Goal: Obtain resource: Download file/media

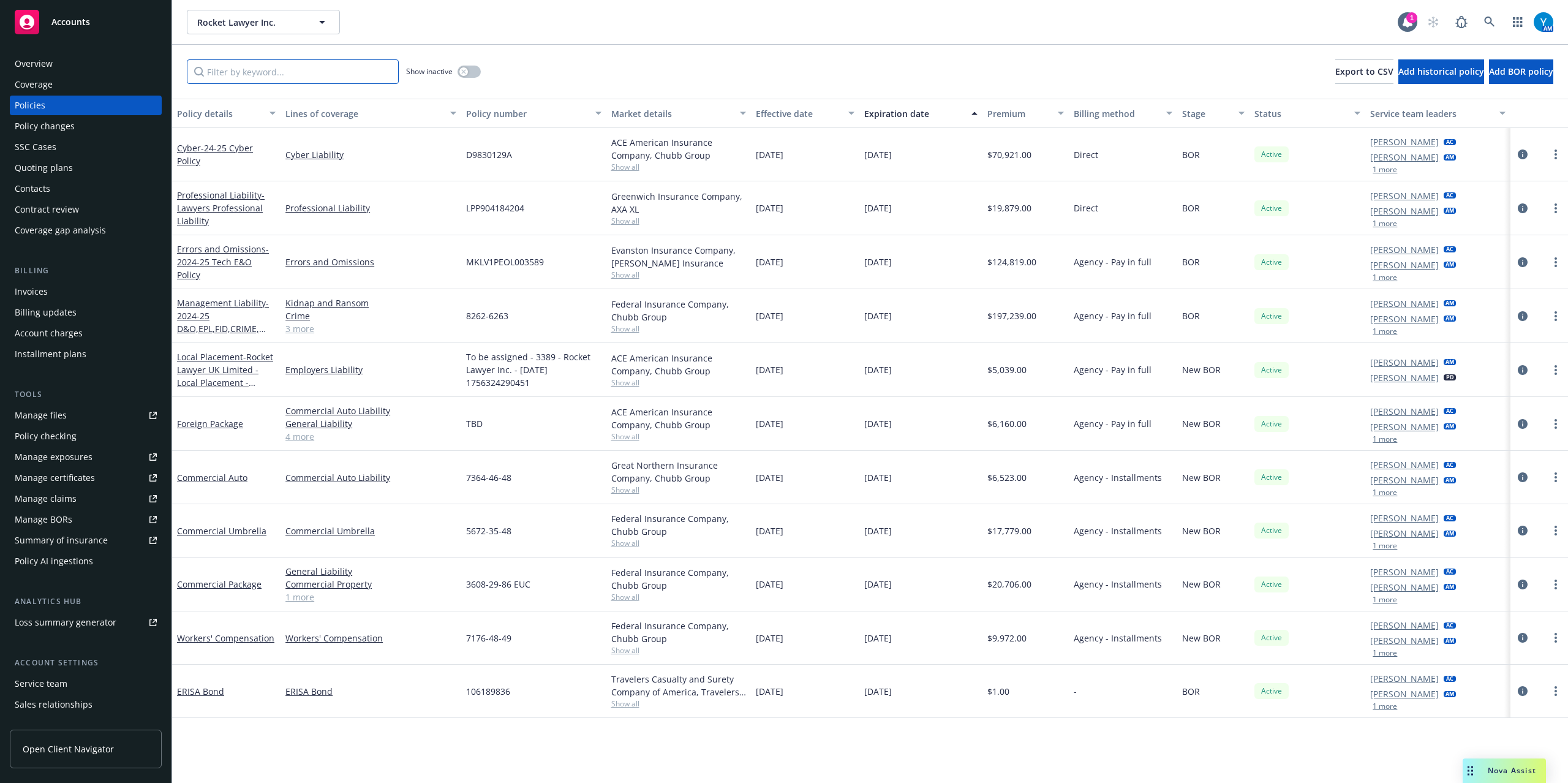
click at [265, 68] on input "Filter by keyword..." at bounding box center [293, 71] width 212 height 24
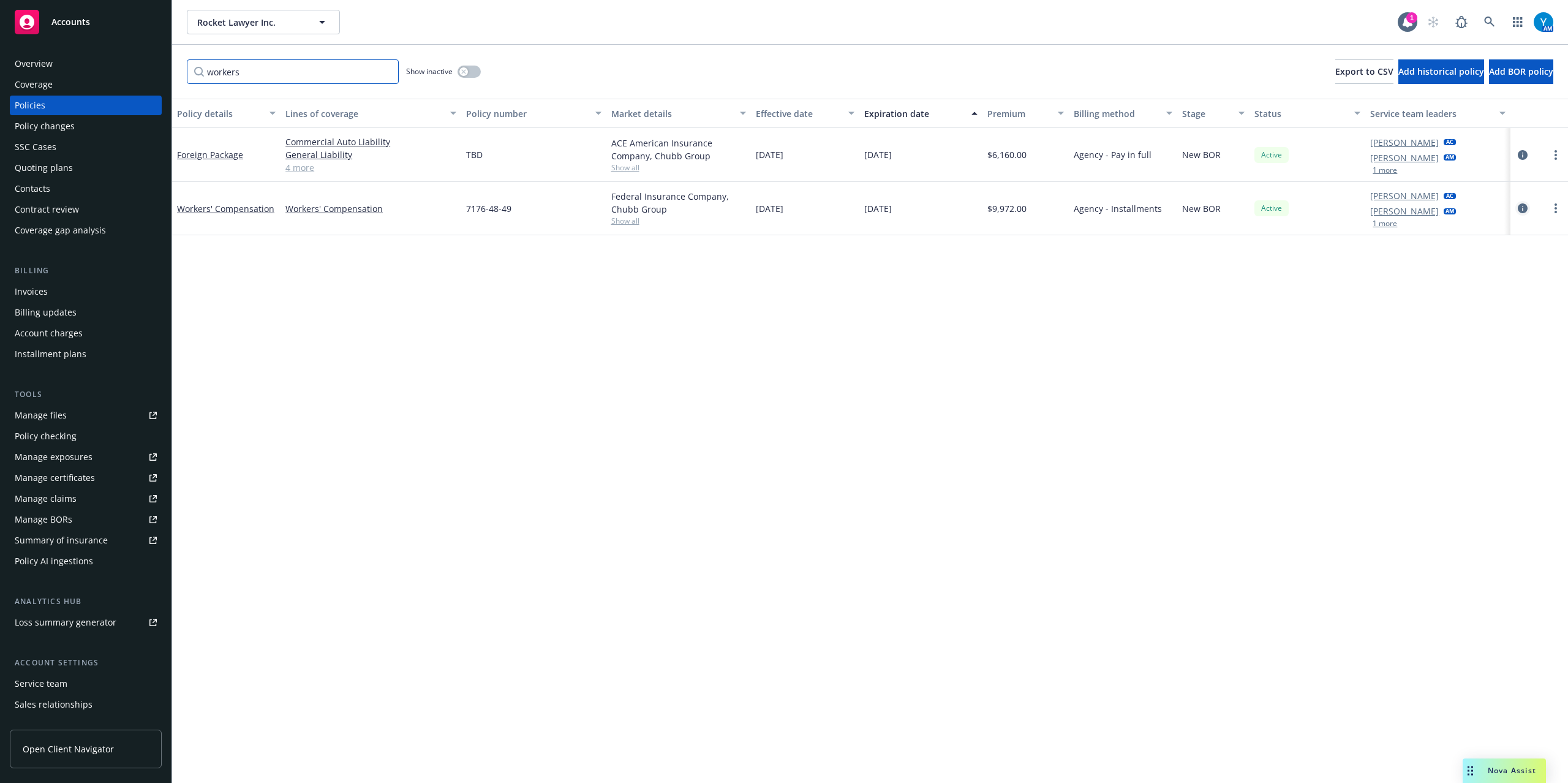
type input "workers"
click at [1521, 205] on icon "circleInformation" at bounding box center [1522, 208] width 10 height 10
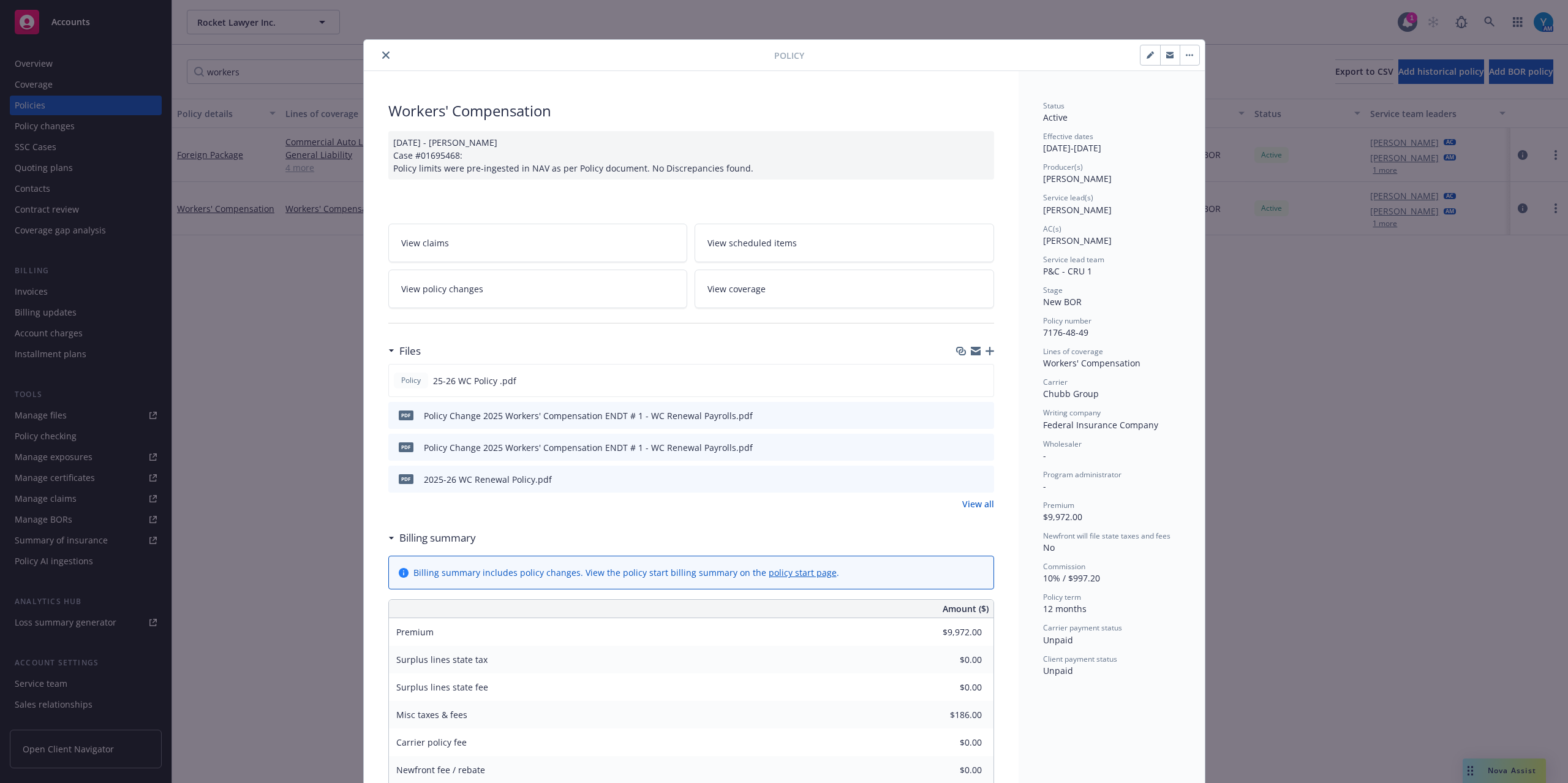
click at [957, 414] on icon "download file" at bounding box center [962, 415] width 10 height 10
click at [384, 53] on button "close" at bounding box center [385, 54] width 15 height 15
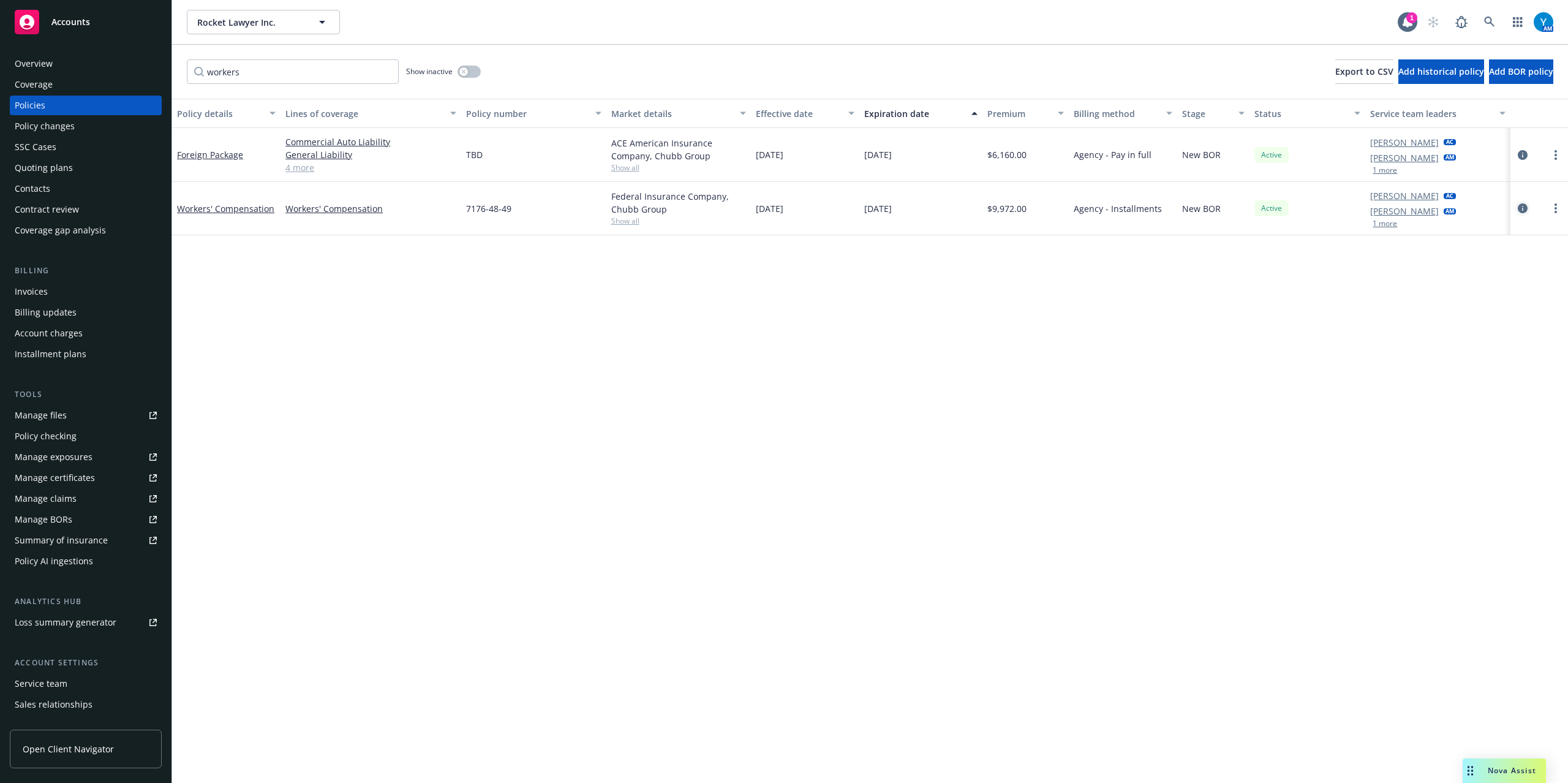
click at [1521, 209] on icon "circleInformation" at bounding box center [1522, 208] width 10 height 10
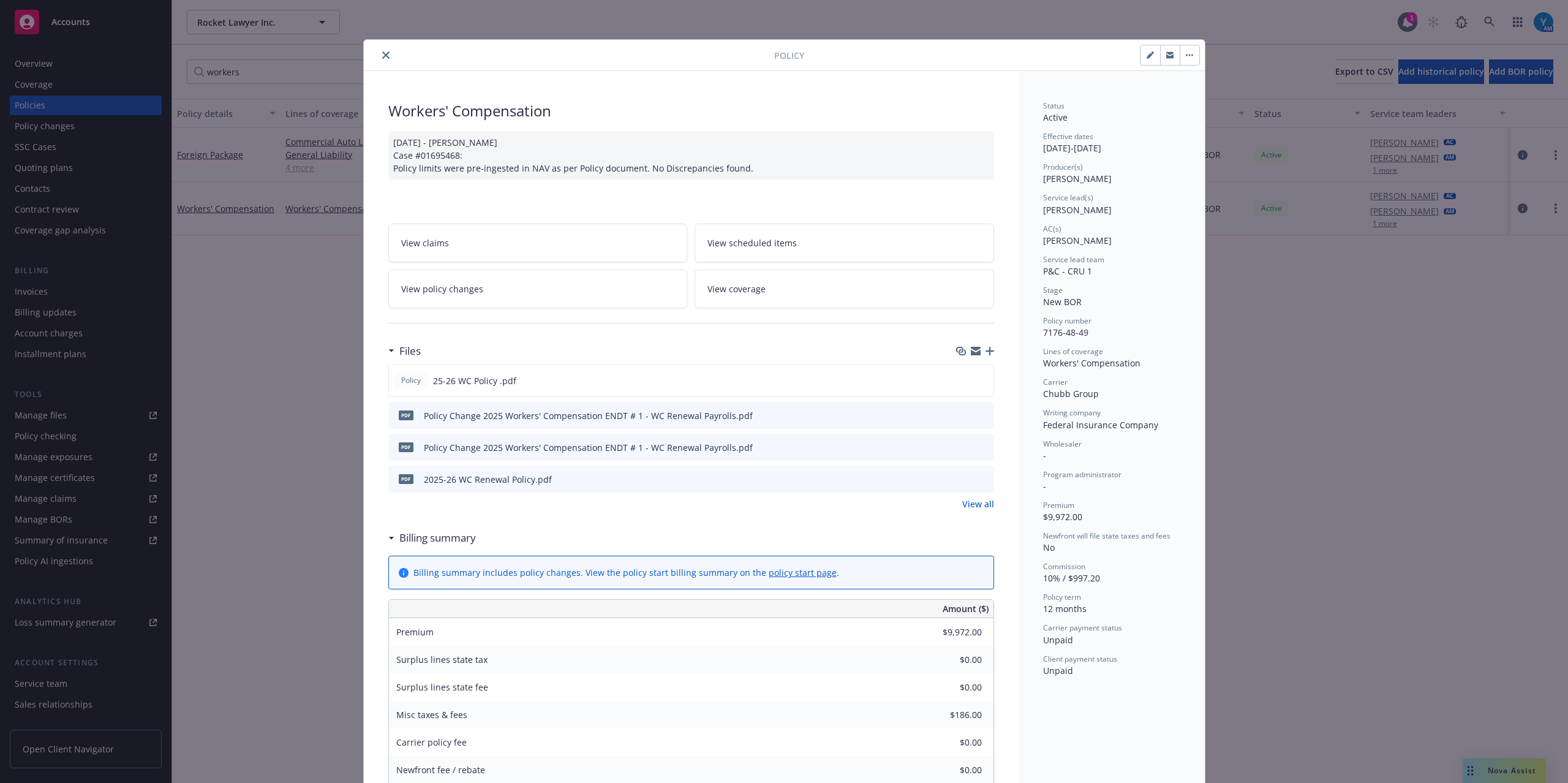
scroll to position [37, 0]
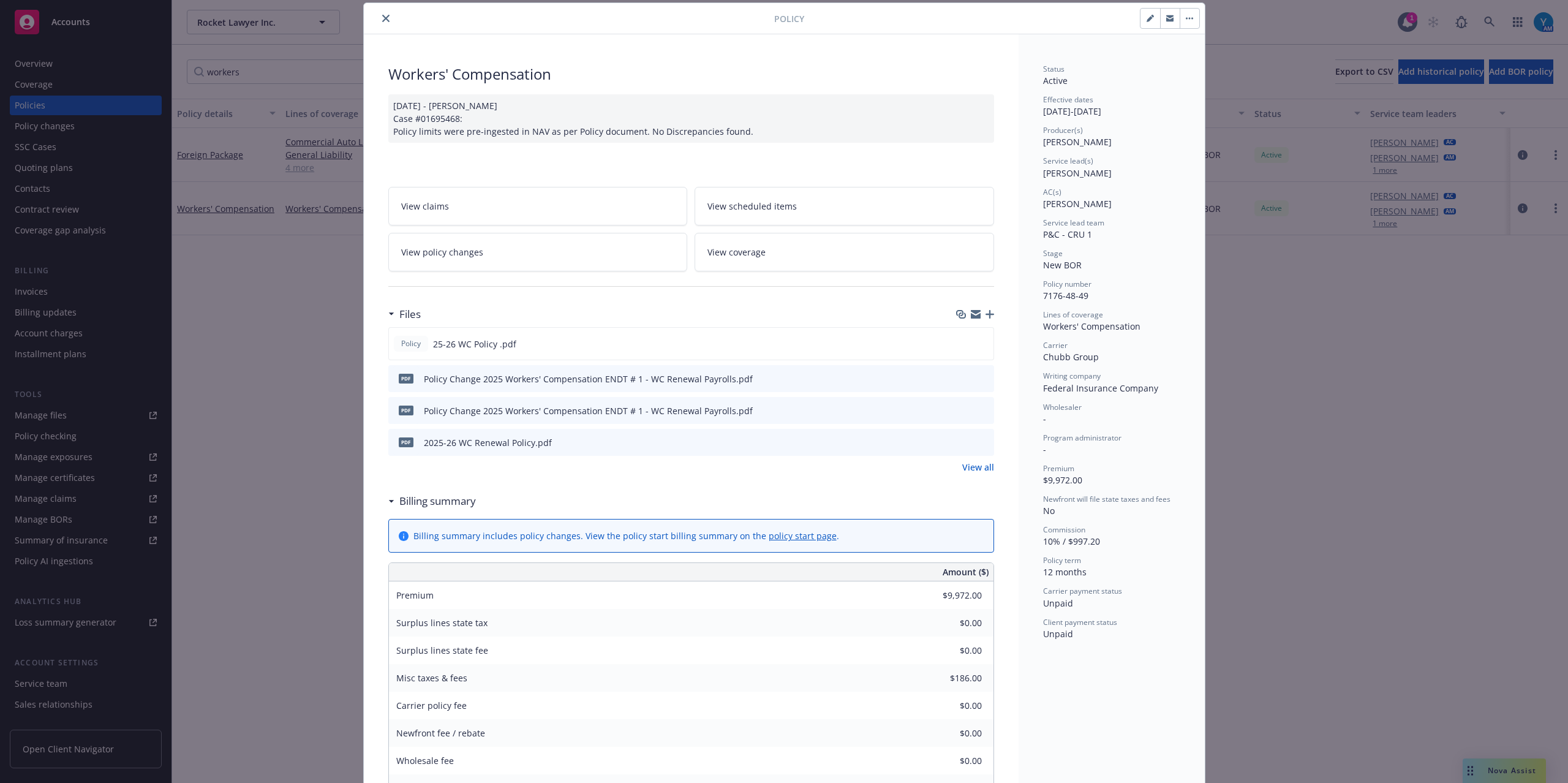
click at [973, 470] on link "View all" at bounding box center [977, 467] width 32 height 13
